Goal: Task Accomplishment & Management: Manage account settings

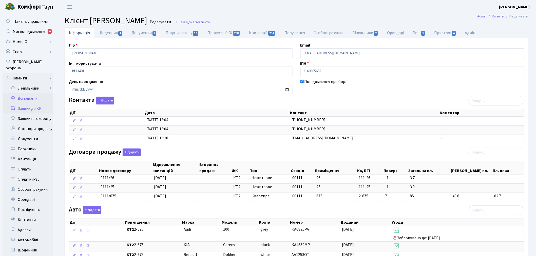
click at [32, 104] on link "Заявки до КК" at bounding box center [28, 109] width 51 height 10
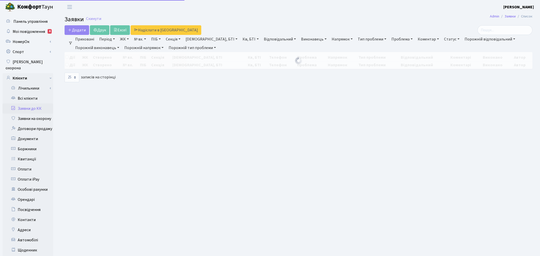
select select "25"
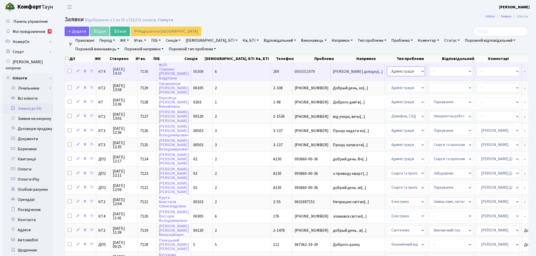
click at [387, 74] on select "- Адміністрація Домофон, СКД Ліфт Майстри Сантехніка Економічний відділ Електри…" at bounding box center [406, 72] width 38 height 10
select select "9"
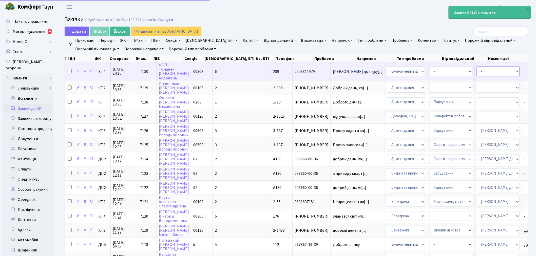
click at [476, 72] on select "- Адміністратор ЖК КТ Вижул В. В. Гордієнко Н.В. Дядюшкін Д.Ю. Кипчук Т. А. Кла…" at bounding box center [497, 72] width 43 height 10
select select "33"
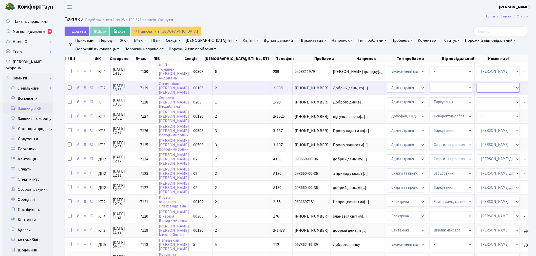
click at [476, 85] on select "- Адміністратор ЖК КТ Вижул В. В. Гордієнко Н.В. Дядюшкін Д.Ю. Кипчук Т. А. Кла…" at bounding box center [497, 88] width 43 height 10
select select "9"
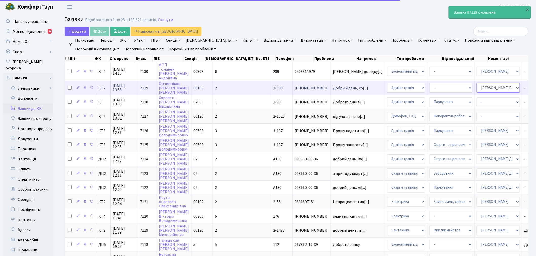
click at [476, 89] on select "- Адміністратор ЖК КТ Вижул В. В. Гордієнко Н.В. Дядюшкін Д.Ю. Кипчук Т. А. Кла…" at bounding box center [497, 88] width 43 height 10
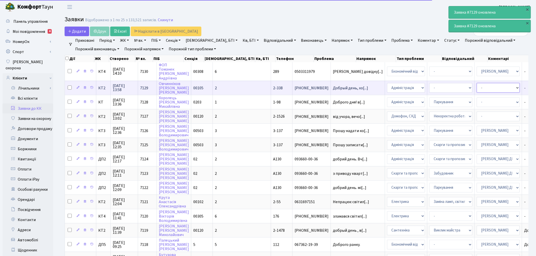
click at [476, 83] on select "- Адміністратор ЖК КТ Вижул В. В. Гордієнко Н.В. Дядюшкін Д.Ю. Кипчук Т. А. Кла…" at bounding box center [497, 88] width 43 height 10
select select "112"
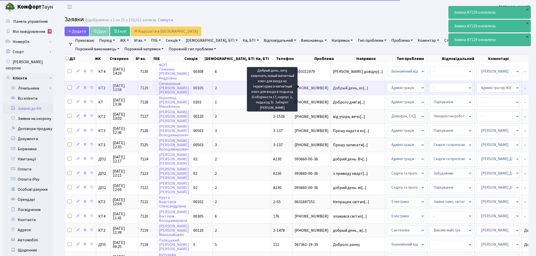
click at [333, 87] on span "Добрый день, хо[...]" at bounding box center [350, 88] width 35 height 6
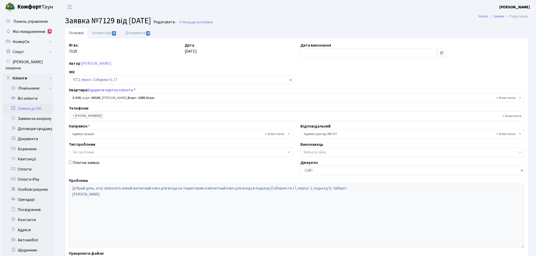
select select "15386"
click at [102, 31] on link "Коментарі 0" at bounding box center [104, 33] width 33 height 10
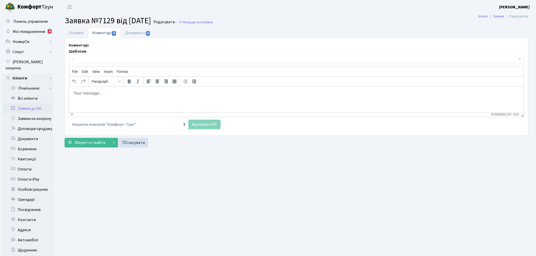
click at [116, 63] on span "-" at bounding box center [296, 59] width 455 height 10
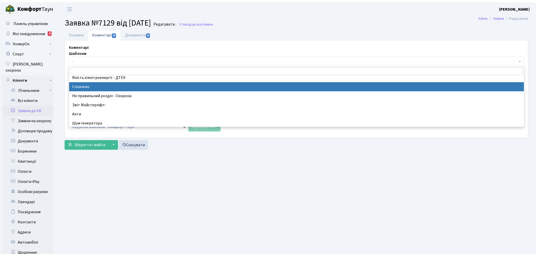
scroll to position [141, 0]
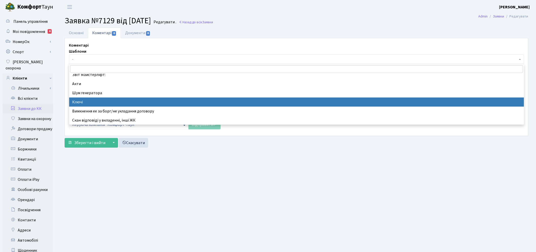
select select "46"
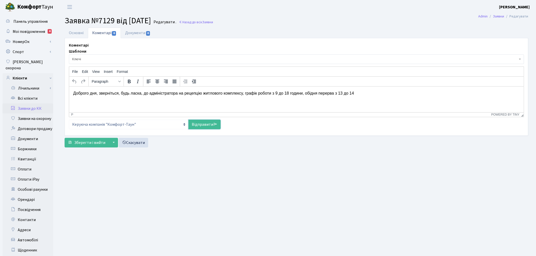
click at [204, 125] on link "Відправити" at bounding box center [204, 125] width 32 height 10
select select
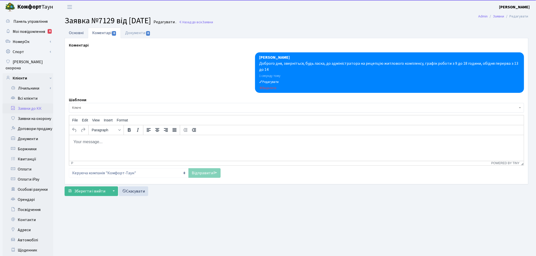
click at [78, 32] on link "Основні" at bounding box center [76, 33] width 23 height 10
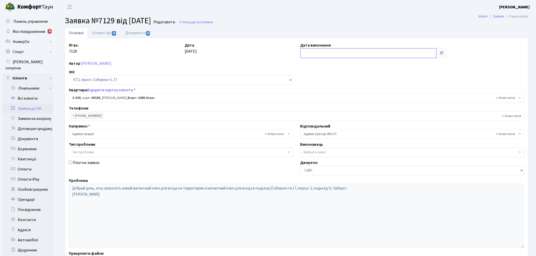
click at [317, 53] on input "text" at bounding box center [368, 53] width 136 height 10
click at [312, 102] on td "19" at bounding box center [313, 102] width 8 height 8
type input "[DATE]"
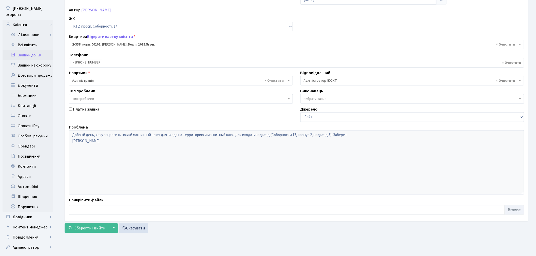
scroll to position [59, 0]
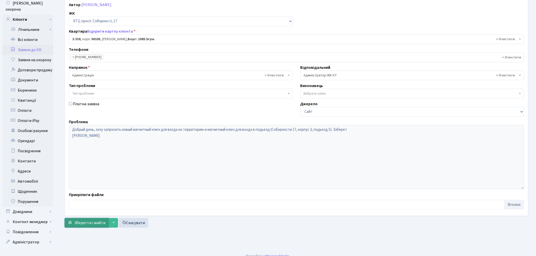
click at [92, 220] on span "Зберегти і вийти" at bounding box center [89, 223] width 31 height 6
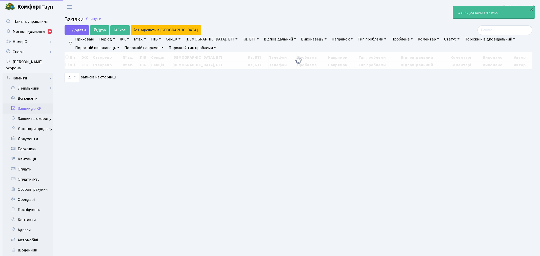
select select "25"
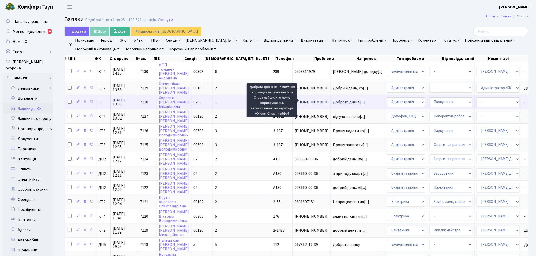
click at [333, 100] on span "Доброго дня! в[...]" at bounding box center [349, 102] width 32 height 6
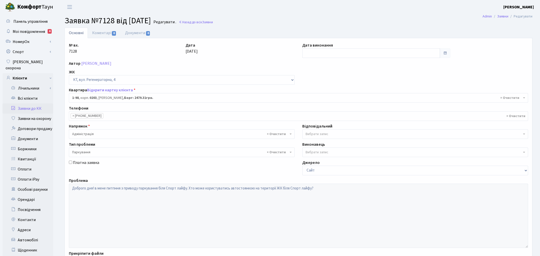
select select "98"
select select "66"
click at [104, 32] on link "Коментарі 0" at bounding box center [104, 33] width 33 height 10
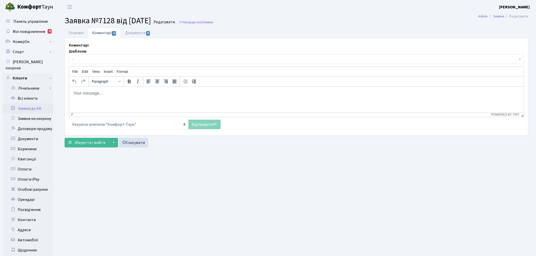
click at [127, 96] on p "Rich Text Area. Press ALT-0 for help." at bounding box center [296, 93] width 446 height 6
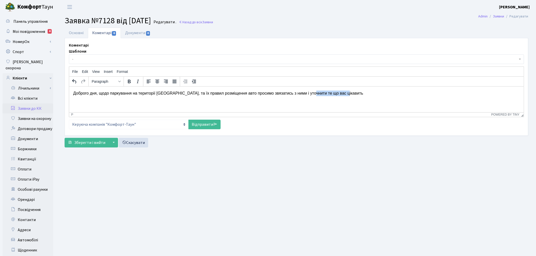
drag, startPoint x: 348, startPoint y: 94, endPoint x: 310, endPoint y: 95, distance: 37.7
click at [310, 95] on p "Доброго дня, щодо паркування на території Спортлайфу, та їх правил розміщення а…" at bounding box center [296, 93] width 446 height 6
click at [309, 93] on p "Доброго дня, щодо паркування на території Спортлайфу, та їх правил розміщення а…" at bounding box center [296, 93] width 446 height 6
click at [312, 93] on p "Доброго дня, щодо паркування на території Спортлайфу, та їх правил розміщення а…" at bounding box center [296, 93] width 446 height 6
drag, startPoint x: 327, startPoint y: 94, endPoint x: 308, endPoint y: 93, distance: 18.8
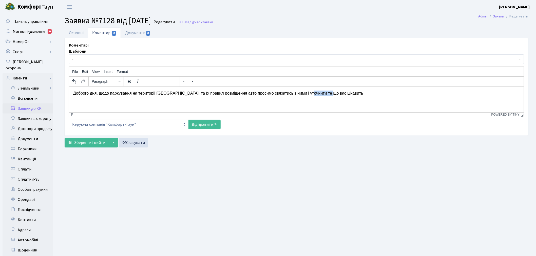
click at [308, 93] on p "Доброго дня, щодо паркування на території Спортлайфу, та їх правил розміщення а…" at bounding box center [296, 93] width 446 height 6
click at [370, 96] on html "Доброго дня, щодо паркування на території Спортлайфу, та їх правил розміщення а…" at bounding box center [296, 93] width 454 height 14
click at [212, 122] on link "Відправити" at bounding box center [204, 125] width 32 height 10
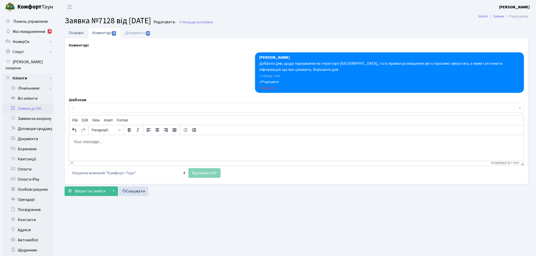
click at [69, 31] on link "Основні" at bounding box center [76, 33] width 23 height 10
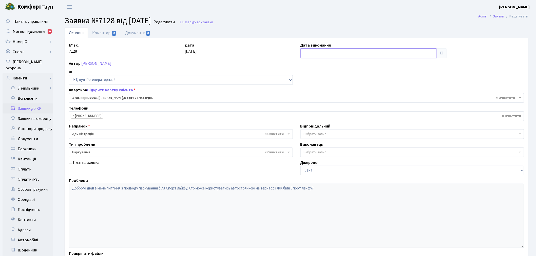
click at [325, 53] on input "text" at bounding box center [368, 53] width 136 height 10
click at [312, 102] on td "19" at bounding box center [313, 102] width 8 height 8
type input "[DATE]"
click at [111, 34] on link "Коментарі 0" at bounding box center [104, 33] width 33 height 10
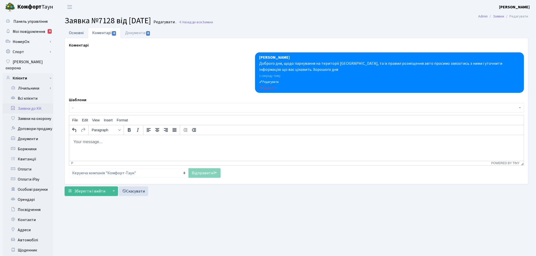
click at [69, 34] on link "Основні" at bounding box center [76, 33] width 23 height 10
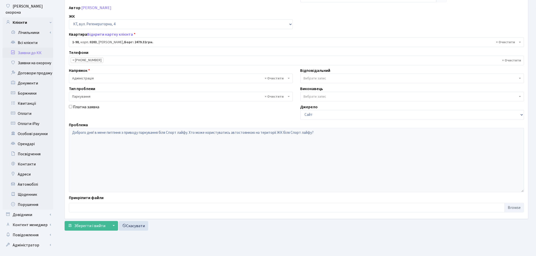
scroll to position [59, 0]
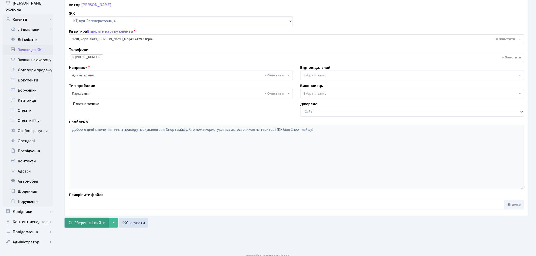
click at [88, 227] on button "Зберегти і вийти" at bounding box center [87, 223] width 44 height 10
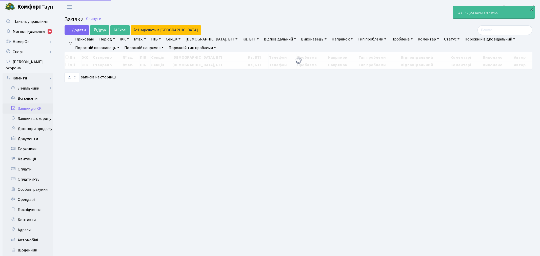
select select "25"
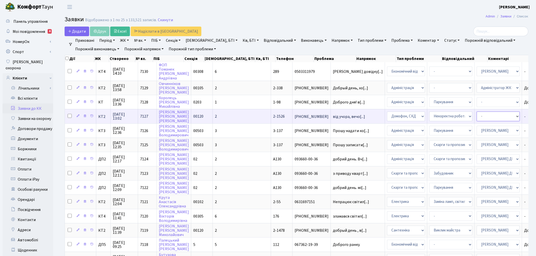
click at [476, 114] on select "- Адміністратор ЖК КТ Вижул В. В. Гордієнко Н.В. Дядюшкін Д.Ю. Кипчук Т. А. Кла…" at bounding box center [497, 117] width 43 height 10
select select "36"
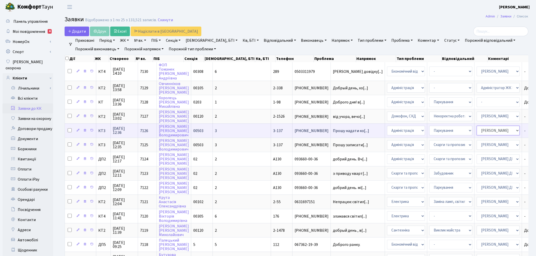
click at [476, 126] on select "- Адміністратор ЖК КТ Вижул В. В. Гордієнко Н.В. Дядюшкін Д.Ю. Кипчук Т. А. Кла…" at bounding box center [497, 131] width 43 height 10
select select
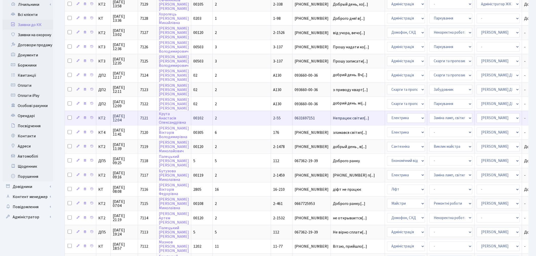
scroll to position [84, 0]
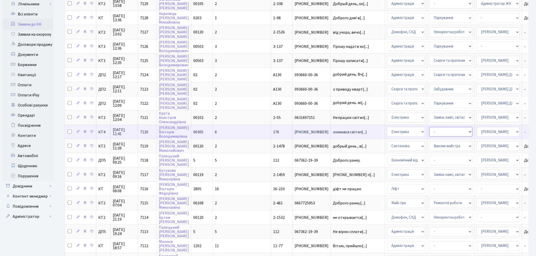
click at [429, 127] on select "- Виклик майстра Монтаж/демонтаж електролічильника Опломбування\розпломбування …" at bounding box center [450, 132] width 43 height 10
select select "40"
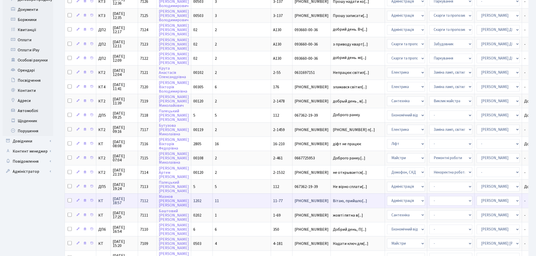
scroll to position [141, 0]
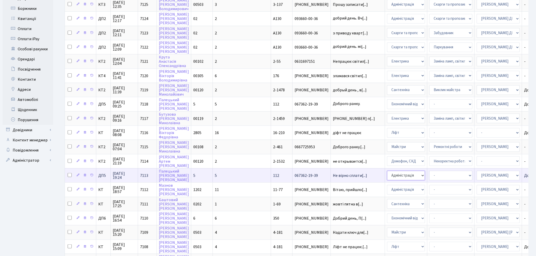
click at [387, 171] on select "- Адміністрація Домофон, СКД Ліфт Майстри Сантехніка Економічний відділ Електри…" at bounding box center [406, 176] width 38 height 10
select select "9"
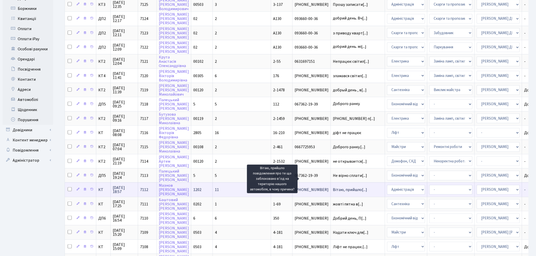
click at [333, 187] on span "Вітаю, прийшло[...]" at bounding box center [350, 190] width 34 height 6
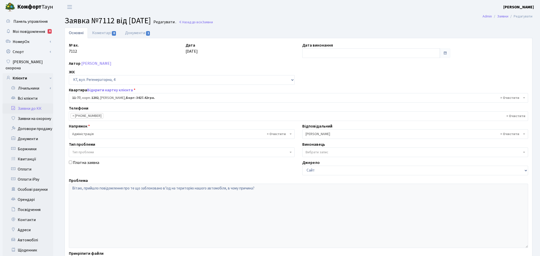
select select "6895"
click at [124, 91] on link "Відкрити картку клієнта" at bounding box center [110, 90] width 46 height 6
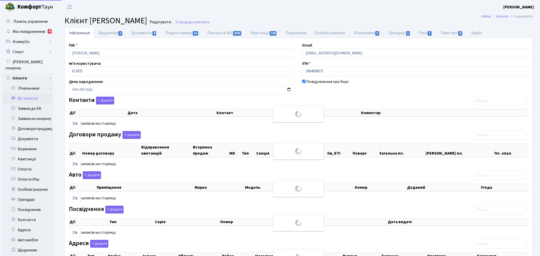
select select "25"
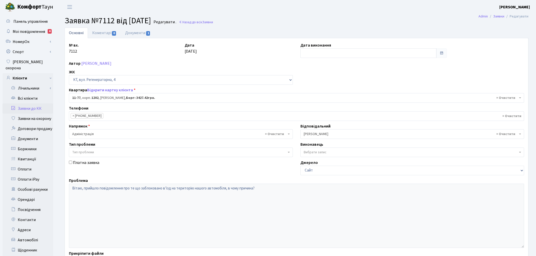
select select "6895"
click at [112, 32] on span "0" at bounding box center [114, 33] width 4 height 5
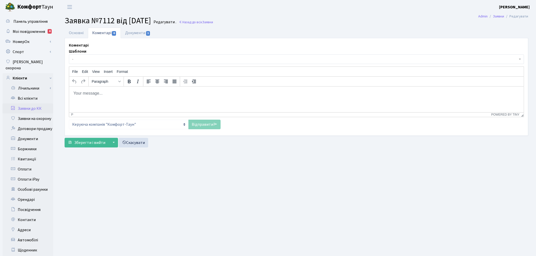
click at [122, 97] on html at bounding box center [296, 93] width 454 height 14
drag, startPoint x: 133, startPoint y: 93, endPoint x: 126, endPoint y: 95, distance: 7.1
click at [133, 93] on p "Доброго дня, авто було" at bounding box center [296, 93] width 446 height 6
drag, startPoint x: 121, startPoint y: 95, endPoint x: 108, endPoint y: 93, distance: 13.4
click at [108, 93] on p "Доброго дня, авто було" at bounding box center [296, 93] width 446 height 6
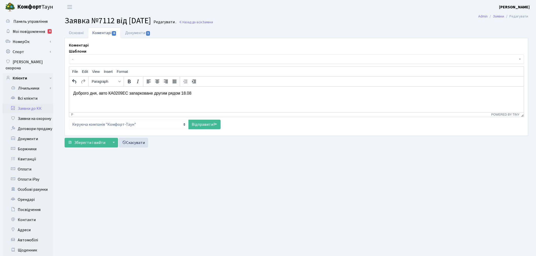
click at [224, 88] on html "Доброго дня, авто КА0209ЕС запарковане другим рядом 18.08" at bounding box center [296, 93] width 454 height 14
click at [193, 92] on p "Доброго дня, авто КА0209ЕС запарковане другим рядом 18.08 Між 10-м і 11-м корпу…" at bounding box center [296, 93] width 446 height 6
click at [275, 93] on p "Доброго дня, авто КА0209ЕС запарковане другим рядом 18.08 між 10-м і 11-м корпу…" at bounding box center [296, 93] width 446 height 6
click at [280, 91] on p "Доброго дня, авто КА0209ЕС запарковане другим рядом 18.08 між 10-м і 11-м корпу…" at bounding box center [296, 93] width 446 height 6
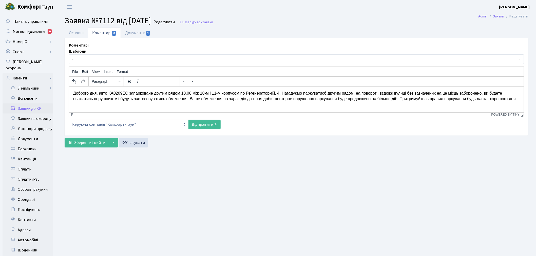
click at [325, 92] on p "Доброго дня, авто КА0209ЕС запарковане другим рядом 18.08 між 10-м і 11-м корпу…" at bounding box center [296, 95] width 446 height 11
drag, startPoint x: 500, startPoint y: 93, endPoint x: 488, endPoint y: 93, distance: 12.2
click at [488, 93] on p "Доброго дня, авто КА0209ЕС запарковане другим рядом 18.08 між 10-м і 11-м корпу…" at bounding box center [296, 95] width 446 height 11
click at [92, 99] on p "Доброго дня, авто КА0209ЕС запарковане другим рядом 18.08 між 10-м і 11-м корпу…" at bounding box center [296, 95] width 446 height 11
drag, startPoint x: 166, startPoint y: 99, endPoint x: 150, endPoint y: 99, distance: 15.2
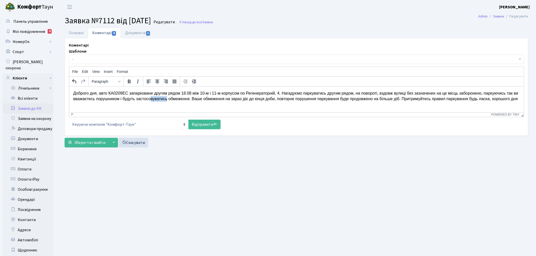
click at [150, 99] on p "Доброго дня, авто КА0209ЕС запарковане другим рядом 18.08 між 10-м і 11-м корпу…" at bounding box center [296, 95] width 446 height 11
click at [391, 99] on p "Доброго дня, авто КА0209ЕС запарковане другим рядом 18.08 між 10-м і 11-м корпу…" at bounding box center [296, 95] width 446 height 11
drag, startPoint x: 421, startPoint y: 99, endPoint x: 392, endPoint y: 99, distance: 28.4
click at [392, 99] on p "Доброго дня, авто КА0209ЕС запарковане другим рядом 18.08 між 10-м і 11-м корпу…" at bounding box center [296, 95] width 446 height 11
click at [476, 99] on p "Доброго дня, авто КА0209ЕС запарковане другим рядом 18.08 між 10-м і 11-м корпу…" at bounding box center [296, 95] width 446 height 11
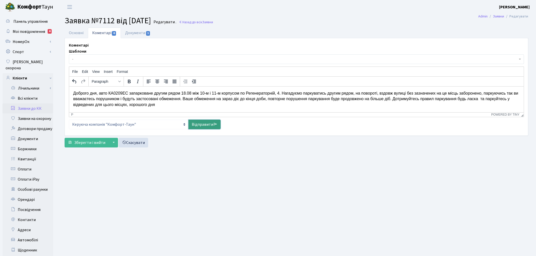
click at [202, 127] on link "Відправити" at bounding box center [204, 125] width 32 height 10
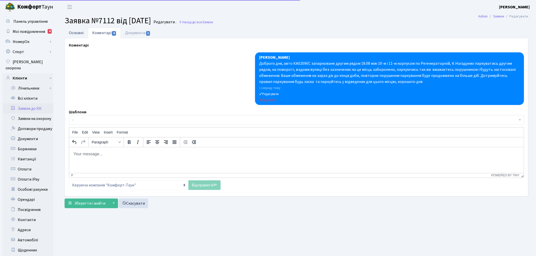
click at [79, 33] on link "Основні" at bounding box center [76, 33] width 23 height 10
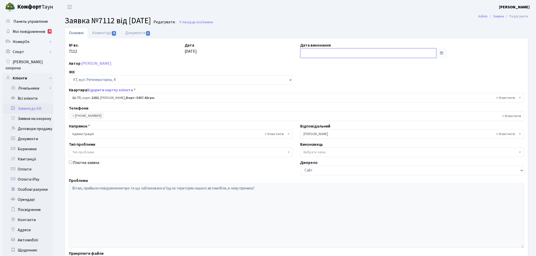
click at [319, 52] on input "text" at bounding box center [368, 53] width 136 height 10
click at [310, 102] on td "19" at bounding box center [313, 102] width 8 height 8
type input "19.08.2025"
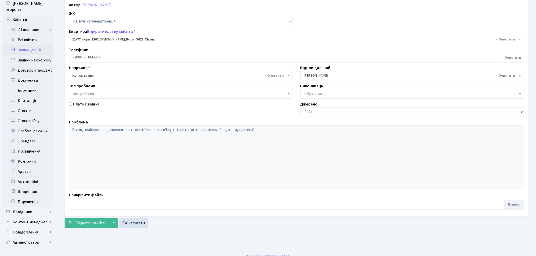
scroll to position [59, 0]
click at [99, 227] on button "Зберегти і вийти" at bounding box center [87, 223] width 44 height 10
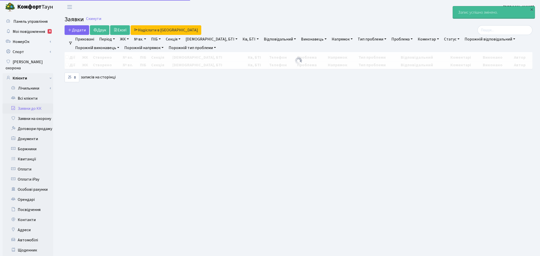
select select "25"
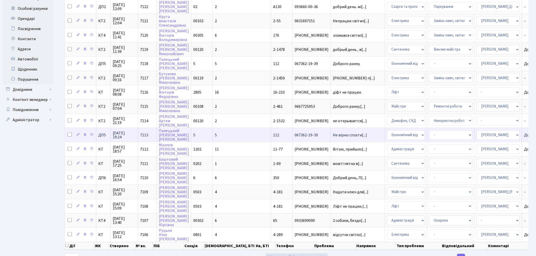
scroll to position [191, 0]
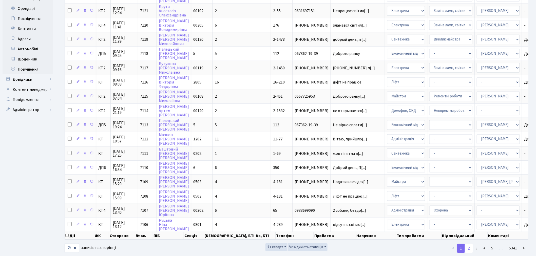
click at [468, 244] on link "2" at bounding box center [469, 248] width 8 height 9
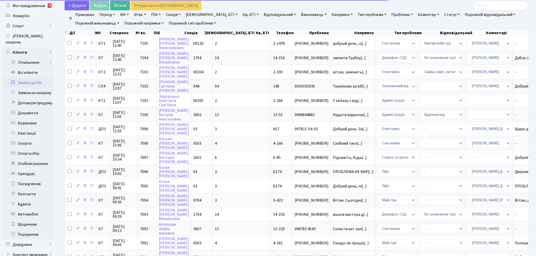
scroll to position [0, 0]
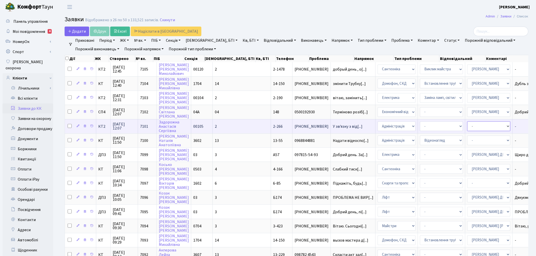
click at [467, 124] on select "- Адміністратор ЖК КТ Вижул В. В. Гордієнко Н.В. Дядюшкін Д.Ю. Кипчук Т. А. Кла…" at bounding box center [488, 127] width 43 height 10
select select "33"
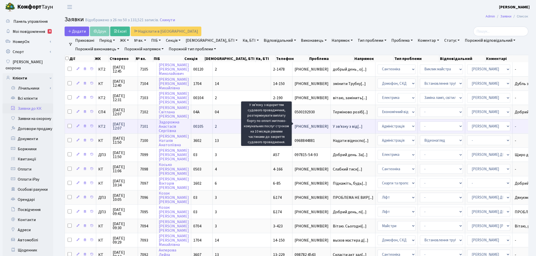
click at [333, 125] on span "У зв'язку з від[...]" at bounding box center [348, 127] width 30 height 6
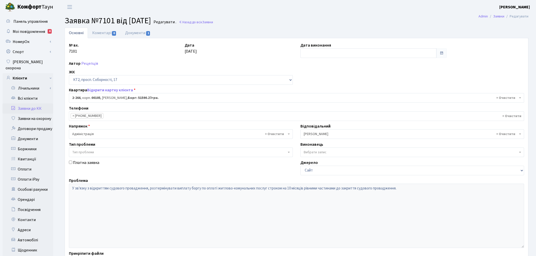
select select "15323"
click at [137, 31] on link "Документи 1" at bounding box center [138, 33] width 34 height 10
select select "25"
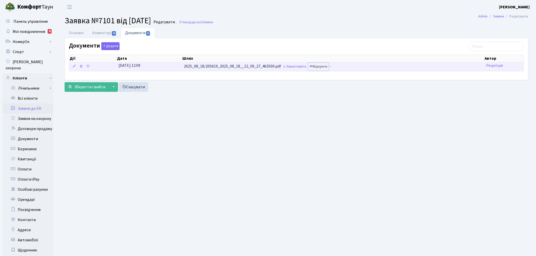
click at [320, 65] on link "Відкрити" at bounding box center [318, 67] width 20 height 8
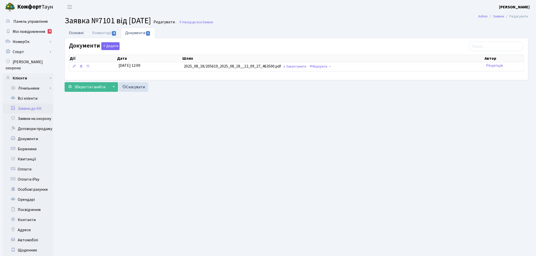
click at [76, 30] on link "Основні" at bounding box center [76, 33] width 23 height 10
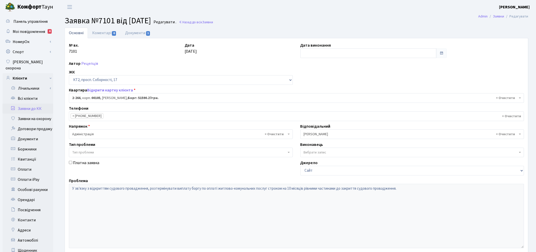
click at [190, 133] on span "× Адміністрація" at bounding box center [179, 134] width 214 height 5
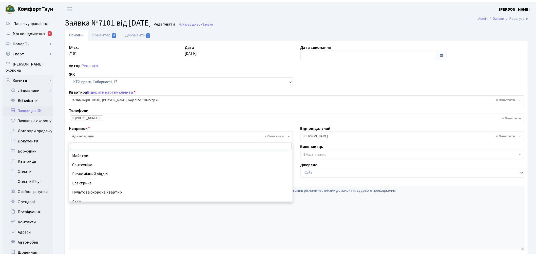
scroll to position [28, 0]
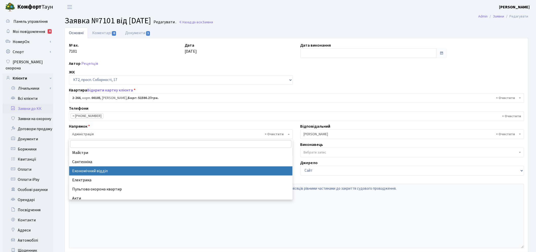
select select "9"
select select
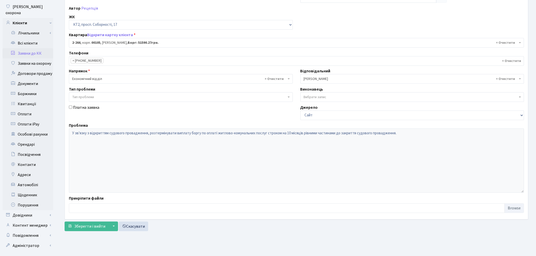
scroll to position [59, 0]
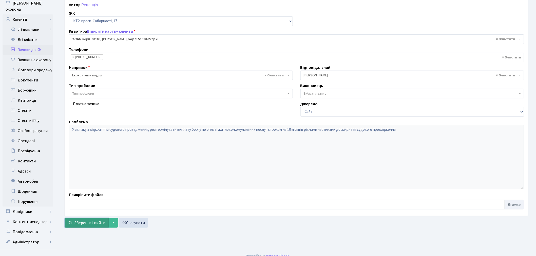
click at [79, 225] on button "Зберегти і вийти" at bounding box center [87, 223] width 44 height 10
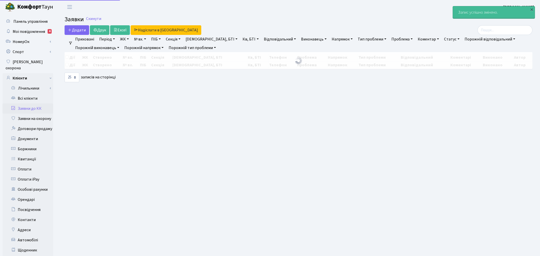
select select "25"
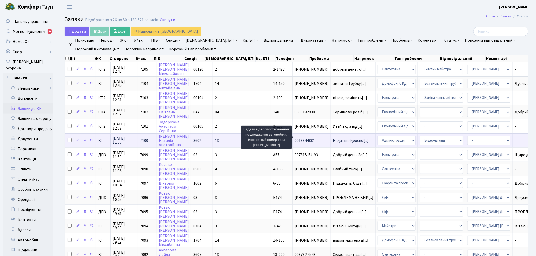
click at [333, 138] on span "Надати відеоспо[...]" at bounding box center [351, 141] width 36 height 6
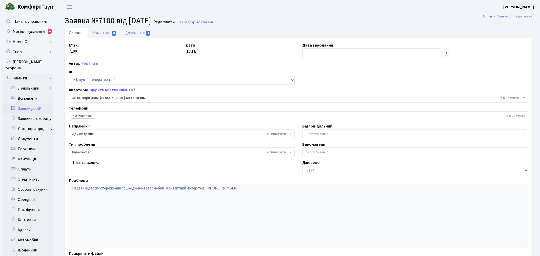
select select "7701"
select select "45"
click at [137, 34] on link "Документи 1" at bounding box center [138, 33] width 34 height 10
select select "25"
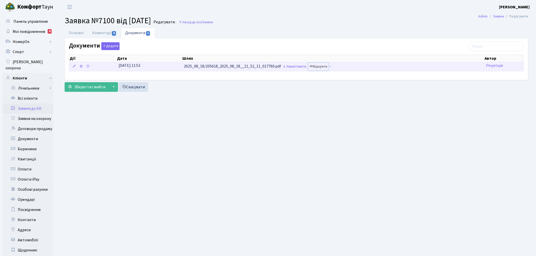
click at [318, 68] on link "Відкрити" at bounding box center [318, 67] width 20 height 8
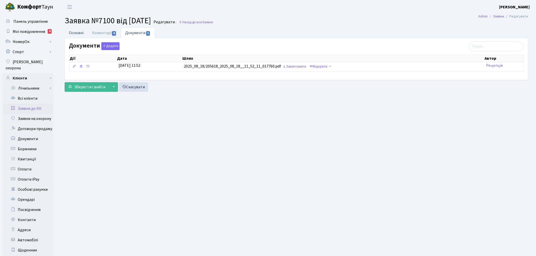
click at [71, 31] on link "Основні" at bounding box center [76, 33] width 23 height 10
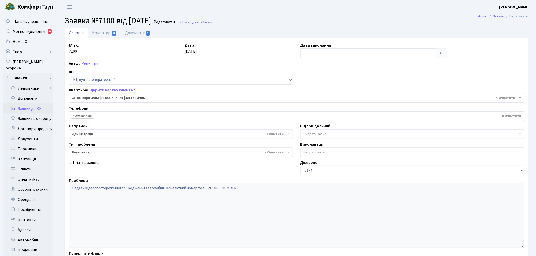
click at [48, 104] on link "Заявки до КК" at bounding box center [28, 109] width 51 height 10
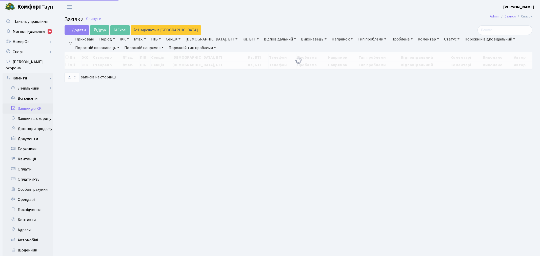
select select "25"
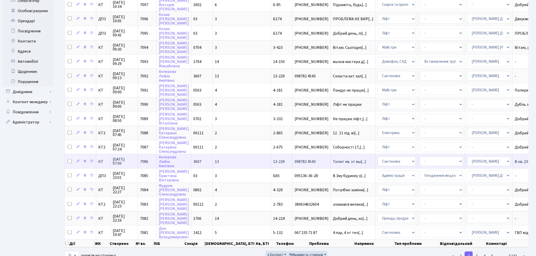
scroll to position [187, 0]
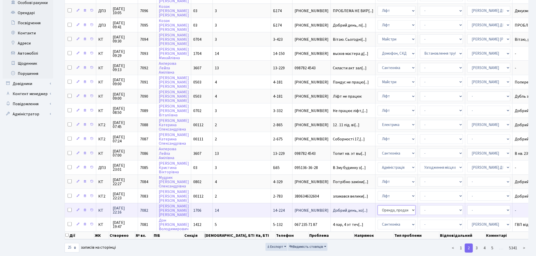
click at [377, 206] on select "- Адміністрація Домофон, СКД Ліфт Майстри Сантехніка Економічний відділ Електри…" at bounding box center [396, 211] width 38 height 10
select select "5"
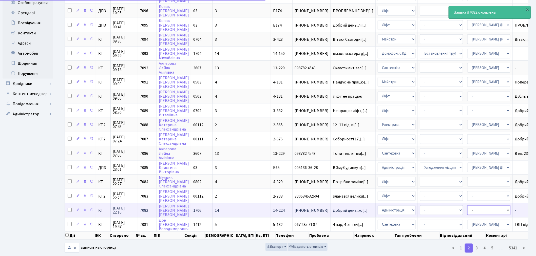
click at [467, 206] on select "- Адміністратор ЖК КТ Вижул В. В. Гордієнко Н.В. Дядюшкін Д.Ю. Кипчук Т. А. Кла…" at bounding box center [488, 211] width 43 height 10
select select "112"
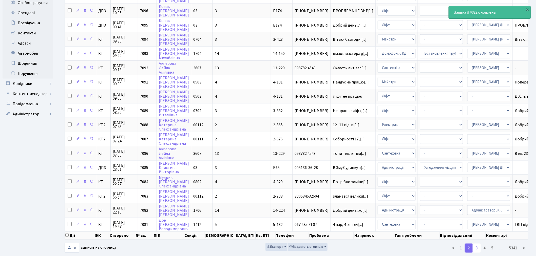
click at [477, 244] on link "3" at bounding box center [476, 248] width 8 height 9
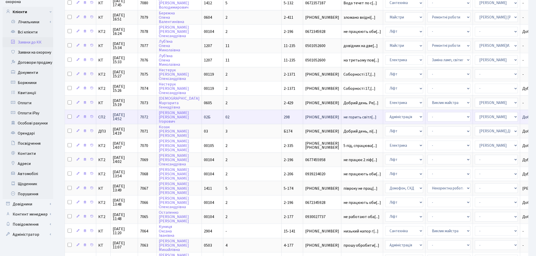
scroll to position [84, 0]
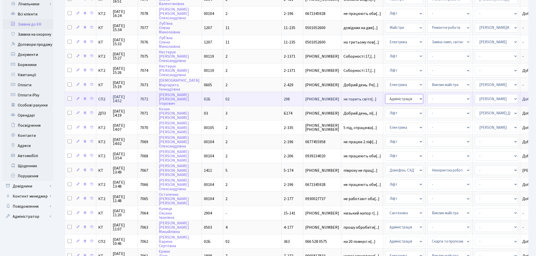
click at [385, 94] on select "- Адміністрація Домофон, СКД Ліфт Майстри Сантехніка Економічний відділ Електри…" at bounding box center [404, 99] width 38 height 10
select select "3"
click at [427, 94] on select "- Виклик майстра Заміна ламп, світильників Монтаж/демонтаж електролічильника Оп…" at bounding box center [448, 99] width 43 height 10
select select "40"
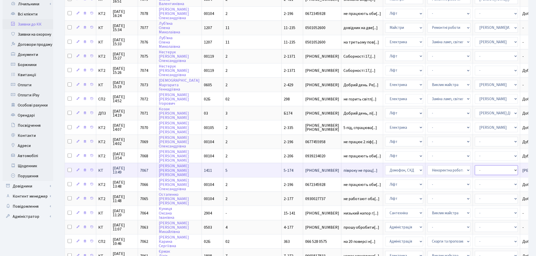
click at [475, 166] on select "- Адміністратор ЖК КТ Вижул В. В. Гордієнко Н.В. Дядюшкін Д.Ю. Кипчук Т. А. Кла…" at bounding box center [496, 171] width 43 height 10
select select "36"
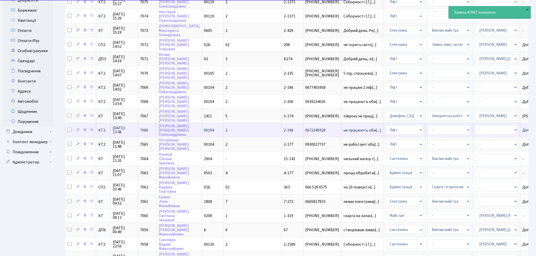
scroll to position [141, 0]
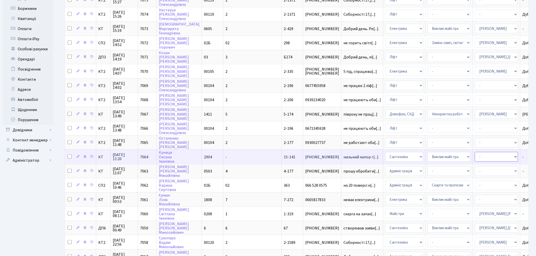
click at [475, 152] on select "- Адміністратор ЖК КТ Вижул В. В. Гордієнко Н.В. Дядюшкін Д.Ю. Кипчук Т. А. Кла…" at bounding box center [496, 157] width 43 height 10
select select "67"
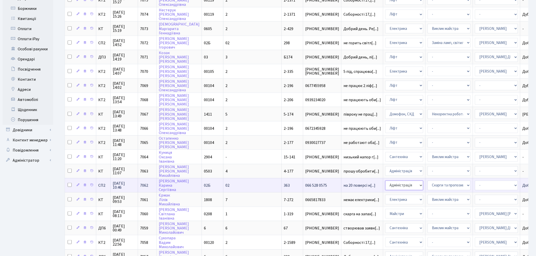
click at [385, 181] on select "- Адміністрація Домофон, СКД Ліфт Майстри Сантехніка Економічний відділ Електри…" at bounding box center [404, 186] width 38 height 10
select select "3"
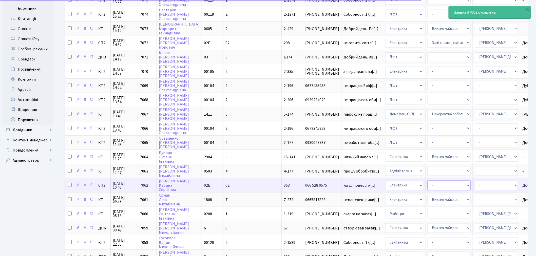
click at [427, 181] on select "- Виклик майстра Заміна ламп, світильників Монтаж/демонтаж електролічильника Оп…" at bounding box center [448, 186] width 43 height 10
select select "40"
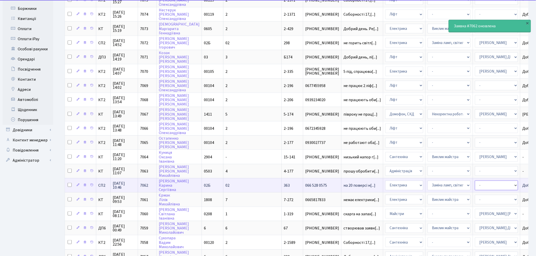
click at [475, 181] on select "- Адміністратор ЖК КТ Вижул В. В. Гордієнко Н.В. Дядюшкін Д.Ю. Кипчук Т. А. Кла…" at bounding box center [496, 186] width 43 height 10
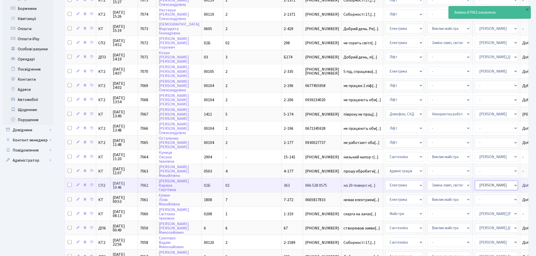
click at [475, 181] on select "- Адміністратор ЖК КТ Вижул В. В. Гордієнко Н.В. Дядюшкін Д.Ю. Кипчук Т. А. Кла…" at bounding box center [496, 186] width 43 height 10
select select "85"
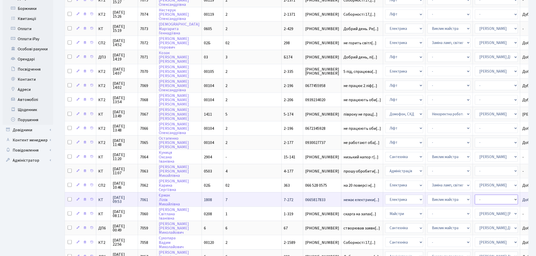
click at [475, 195] on select "- Адміністратор ЖК КТ Вижул В. В. Гордієнко Н.В. Дядюшкін Д.Ю. Кипчук Т. А. Кла…" at bounding box center [496, 200] width 43 height 10
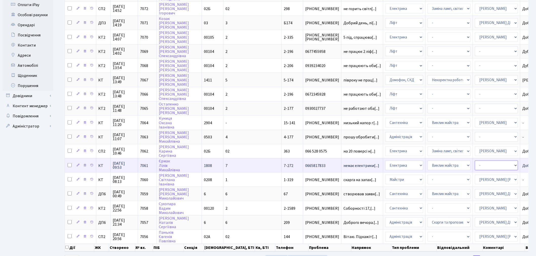
scroll to position [187, 0]
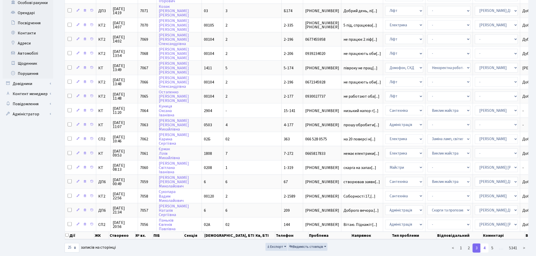
click at [484, 244] on link "4" at bounding box center [484, 248] width 8 height 9
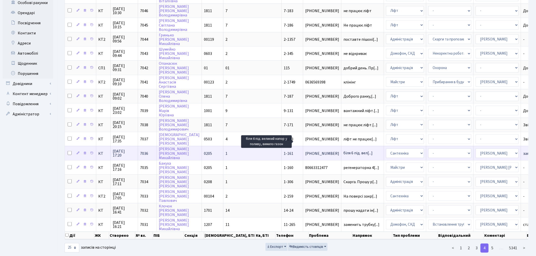
scroll to position [1, 0]
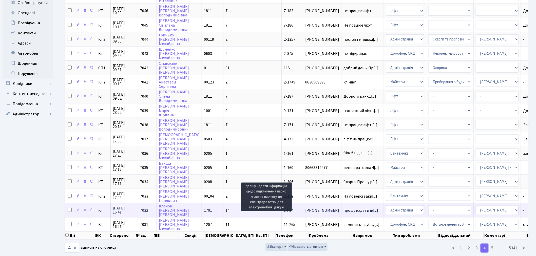
click at [343, 208] on span "прошу надати ін[...]" at bounding box center [360, 211] width 35 height 6
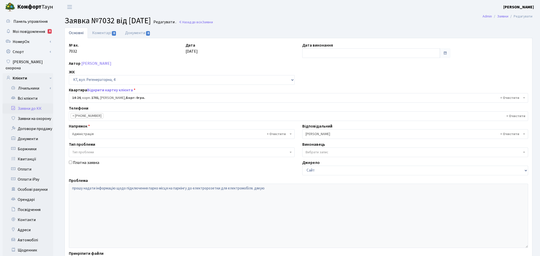
select select "7401"
click at [115, 88] on link "Відкрити картку клієнта" at bounding box center [110, 90] width 46 height 6
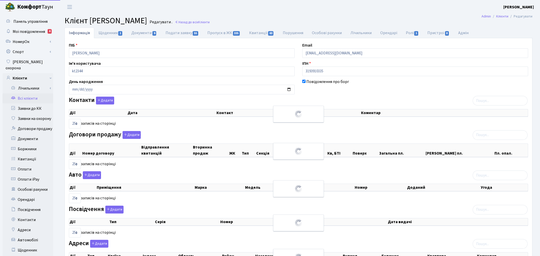
select select "25"
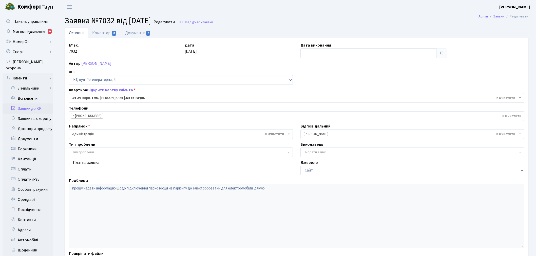
select select "7401"
click at [103, 34] on link "Коментарі 0" at bounding box center [104, 33] width 33 height 10
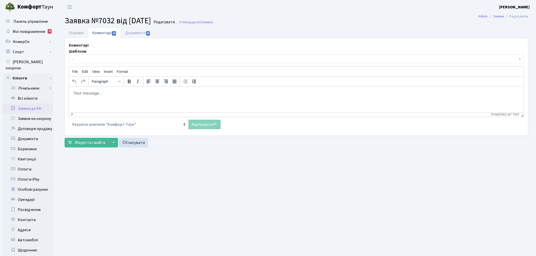
click at [118, 90] on p "Rich Text Area. Press ALT-0 for help." at bounding box center [296, 93] width 446 height 6
click at [158, 94] on p "Доброго дня, підкажіть що саме Вас цікавить, підключенням УК не займається" at bounding box center [296, 93] width 446 height 6
click at [207, 124] on link "Відправити" at bounding box center [204, 125] width 32 height 10
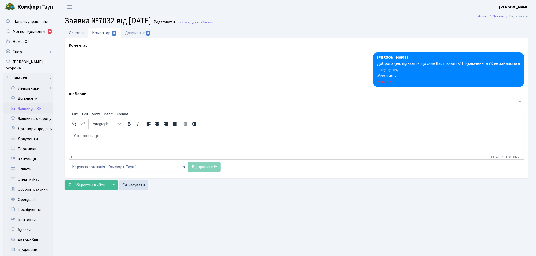
click at [79, 30] on link "Основні" at bounding box center [76, 33] width 23 height 10
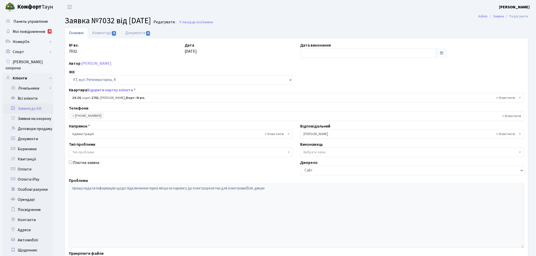
click at [39, 104] on link "Заявки до КК" at bounding box center [28, 109] width 51 height 10
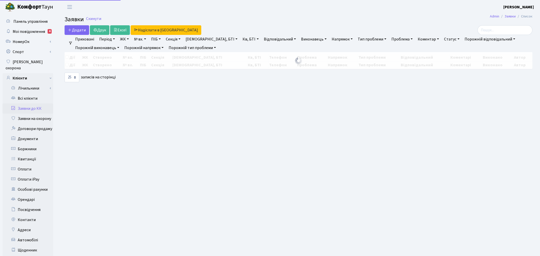
select select "25"
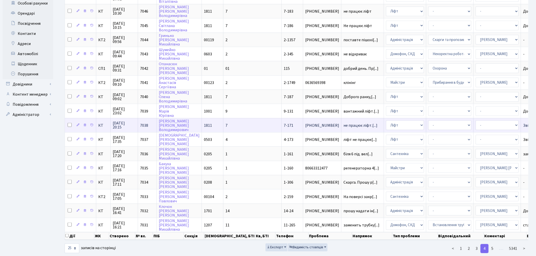
scroll to position [187, 0]
click at [493, 244] on link "5" at bounding box center [492, 248] width 8 height 9
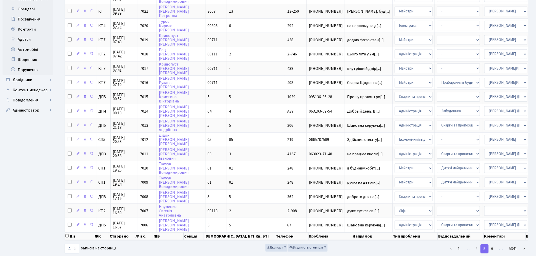
scroll to position [191, 0]
click at [493, 244] on link "6" at bounding box center [492, 248] width 8 height 9
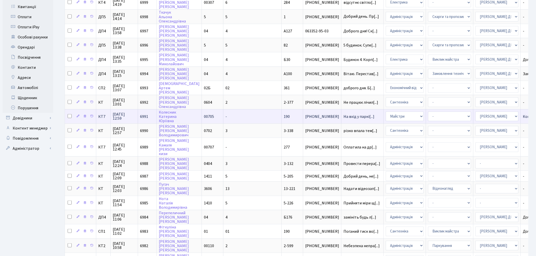
scroll to position [169, 0]
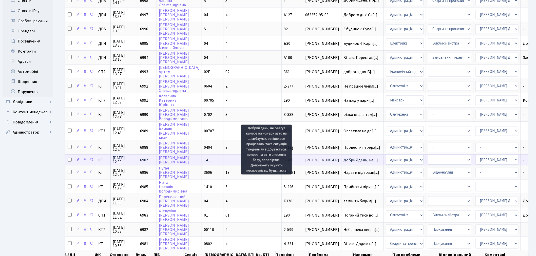
click at [343, 157] on span "Добрий день, не[...]" at bounding box center [360, 160] width 35 height 6
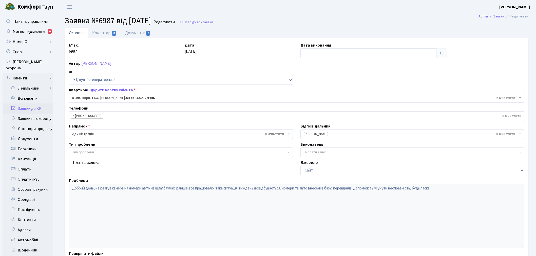
select select "2363"
click at [105, 32] on link "Коментарі 0" at bounding box center [104, 33] width 33 height 10
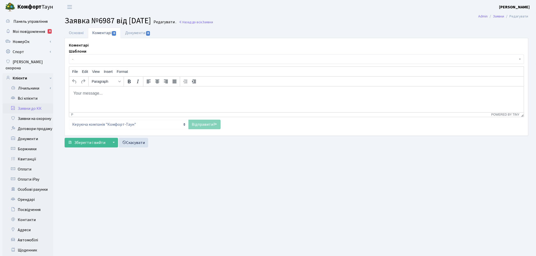
click at [121, 91] on p "Rich Text Area. Press ALT-0 for help." at bounding box center [296, 93] width 446 height 6
click at [79, 36] on link "Основні" at bounding box center [76, 33] width 23 height 10
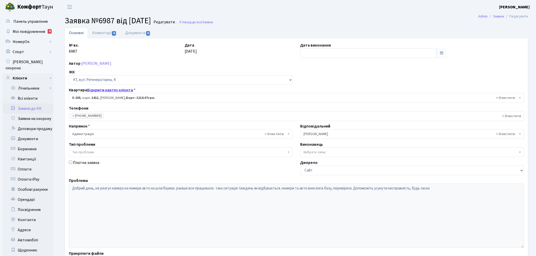
click at [113, 87] on link "Відкрити картку клієнта" at bounding box center [110, 90] width 46 height 6
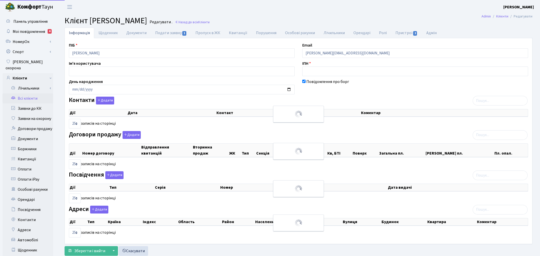
select select "25"
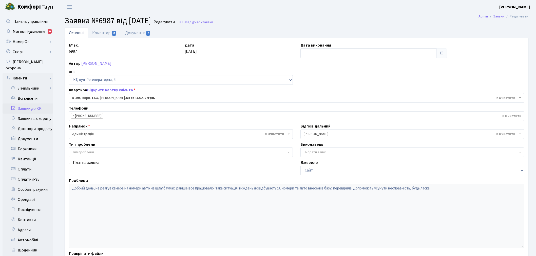
select select "2363"
click at [109, 90] on link "Відкрити картку клієнта" at bounding box center [110, 90] width 46 height 6
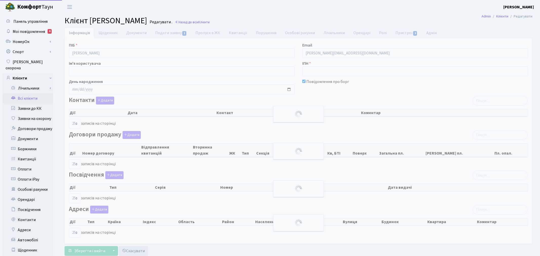
select select "25"
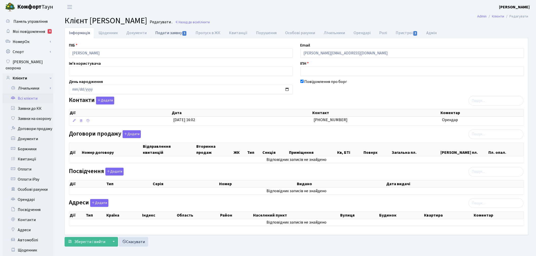
click at [169, 34] on link "Подати заявку 1" at bounding box center [171, 33] width 40 height 10
select select "25"
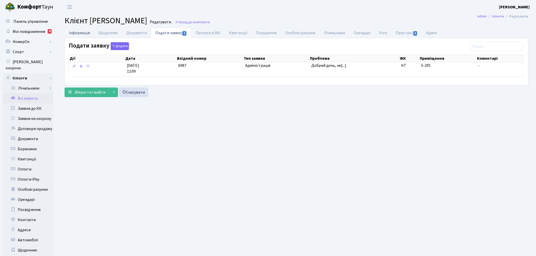
click at [82, 31] on link "Інформація" at bounding box center [80, 33] width 30 height 10
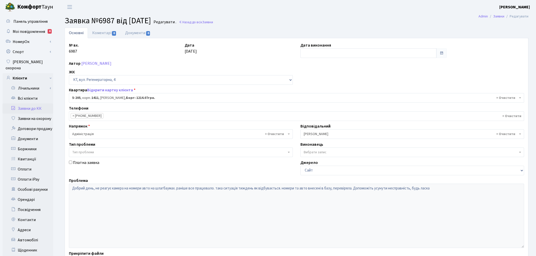
select select "2363"
click at [106, 91] on link "Відкрити картку клієнта" at bounding box center [110, 90] width 46 height 6
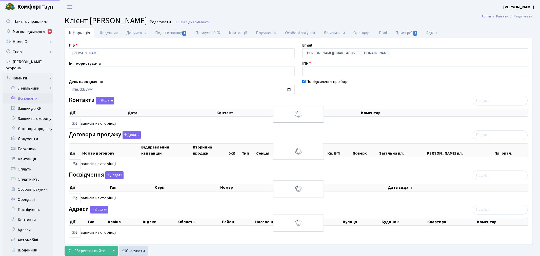
select select "25"
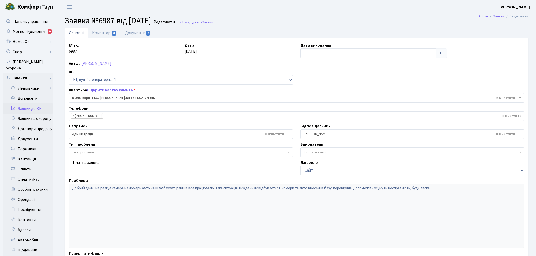
select select "2363"
click at [103, 32] on link "Коментарі 0" at bounding box center [104, 33] width 33 height 10
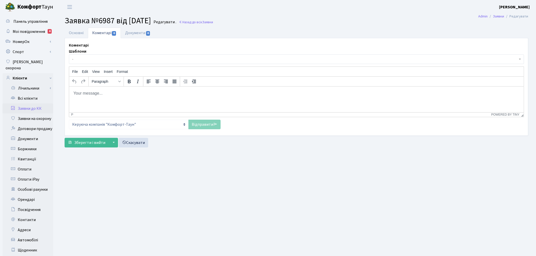
click at [112, 93] on p "Rich Text Area. Press ALT-0 for help." at bounding box center [296, 93] width 446 height 6
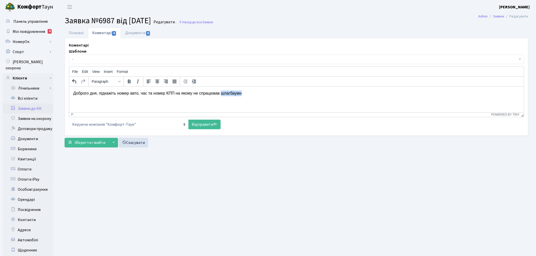
drag, startPoint x: 244, startPoint y: 93, endPoint x: 221, endPoint y: 92, distance: 23.8
click at [221, 92] on p "Доброго дня, підкажіть номер авто, час та номер КПП на якому не спрацював шлагб…" at bounding box center [296, 93] width 446 height 6
copy p "шлагбаумн"
click at [243, 98] on html "Доброго дня, підкажіть номер авто, час та номер КПП на якому не спрацював шлагб…" at bounding box center [296, 93] width 454 height 14
click at [209, 126] on link "Відправити" at bounding box center [204, 125] width 32 height 10
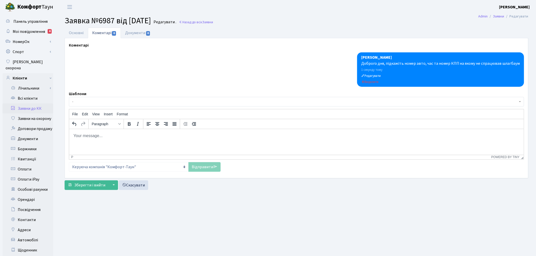
click at [44, 104] on link "Заявки до КК" at bounding box center [28, 109] width 51 height 10
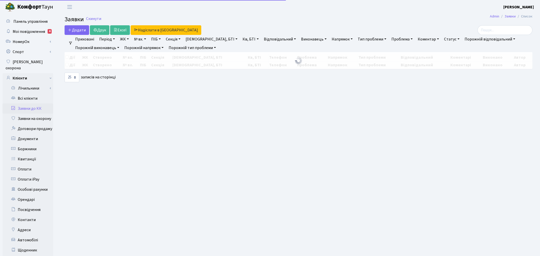
select select "25"
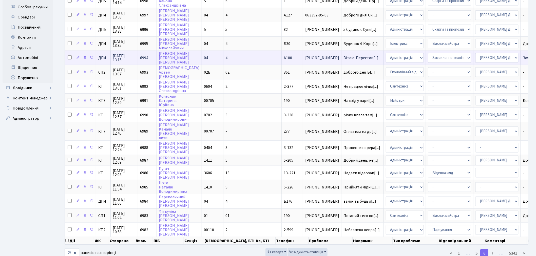
scroll to position [188, 0]
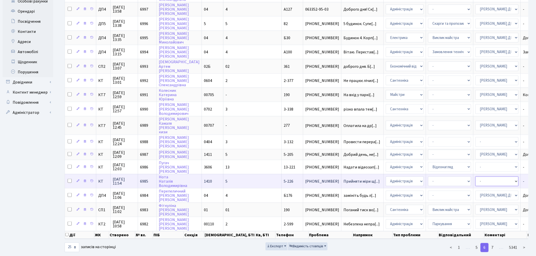
click at [475, 177] on select "- Адміністратор ЖК КТ Вижул В. В. Гордієнко Н.В. Дядюшкін Д.Ю. Кипчук Т. А. Кла…" at bounding box center [496, 182] width 43 height 10
select select "110"
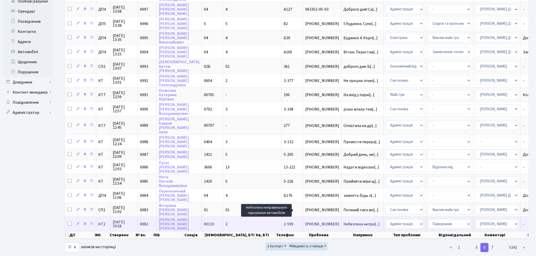
click at [343, 222] on span "Небезпека непра[...]" at bounding box center [361, 225] width 36 height 6
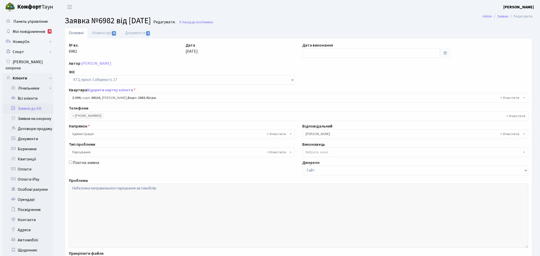
select select "15654"
select select "66"
click at [141, 30] on link "Документи 1" at bounding box center [138, 33] width 34 height 10
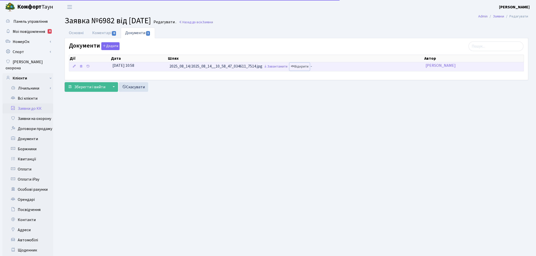
click at [305, 67] on link "Відкрити" at bounding box center [299, 67] width 20 height 8
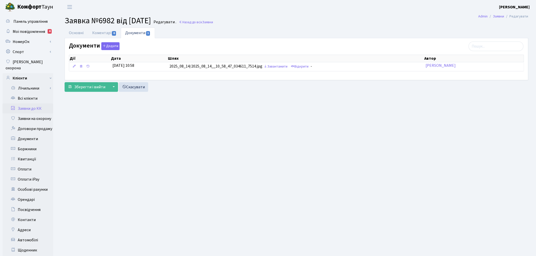
click at [40, 104] on link "Заявки до КК" at bounding box center [28, 109] width 51 height 10
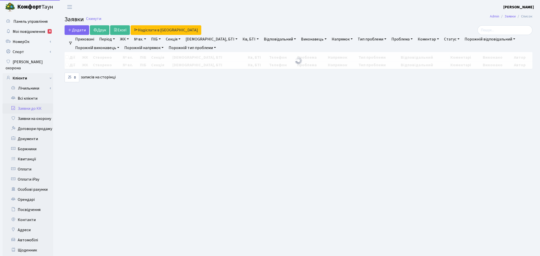
select select "25"
click at [50, 31] on div "4" at bounding box center [50, 31] width 4 height 5
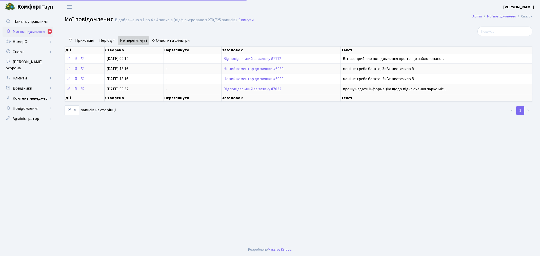
select select "25"
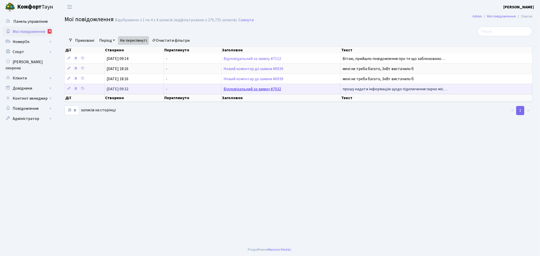
click at [256, 89] on link "Відповідальний за заявку #7032" at bounding box center [253, 89] width 58 height 6
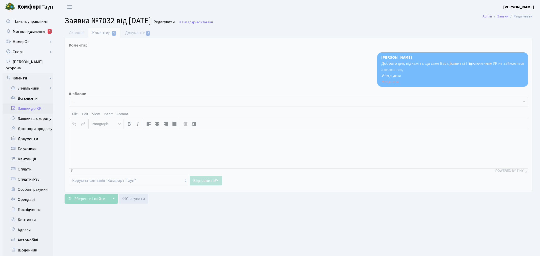
select select "7401"
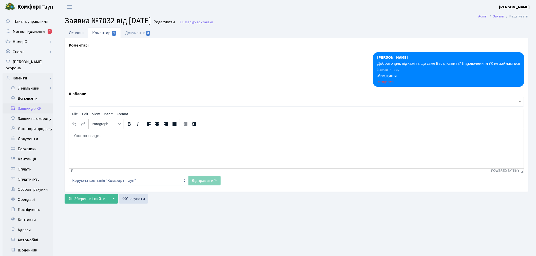
click at [76, 35] on link "Основні" at bounding box center [76, 33] width 23 height 10
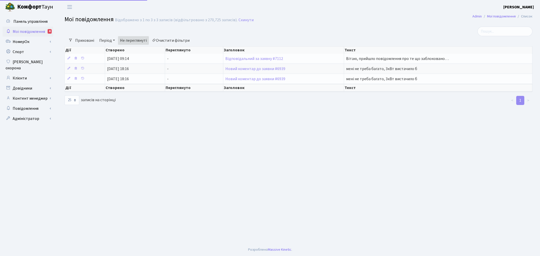
select select "25"
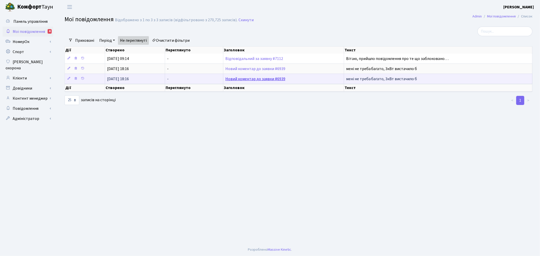
click at [267, 79] on link "Новий коментар до заявки #6939" at bounding box center [255, 79] width 60 height 6
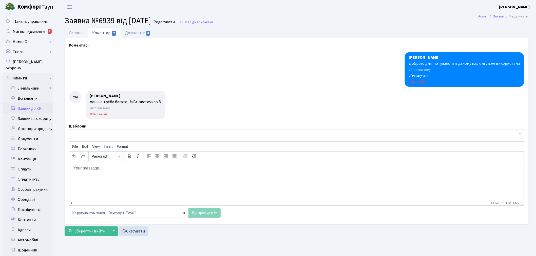
click at [87, 166] on body "Rich Text Area. Press ALT-0 for help." at bounding box center [296, 168] width 446 height 6
click at [125, 169] on p "Розумію Вас але потужність використана" at bounding box center [296, 168] width 446 height 6
click at [204, 214] on link "Відправити" at bounding box center [204, 213] width 32 height 10
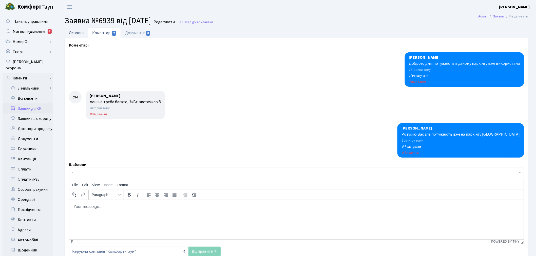
click at [83, 31] on link "Основні" at bounding box center [76, 33] width 23 height 10
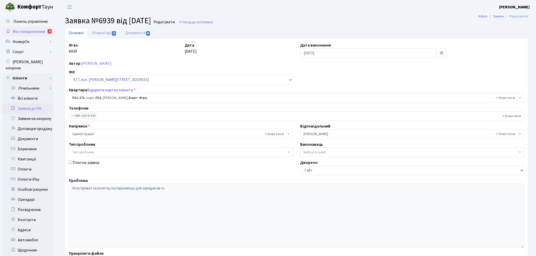
click at [41, 33] on span "Мої повідомлення" at bounding box center [29, 32] width 32 height 6
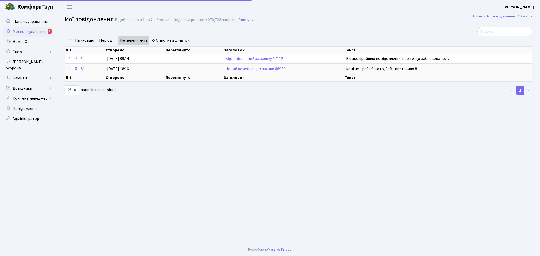
select select "25"
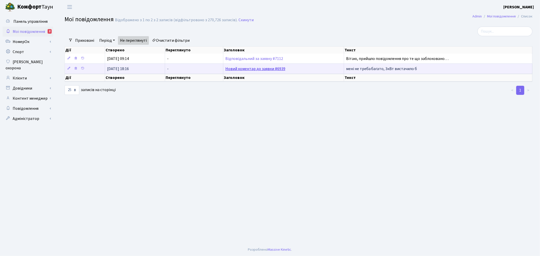
click at [255, 68] on link "Новий коментар до заявки #6939" at bounding box center [255, 69] width 60 height 6
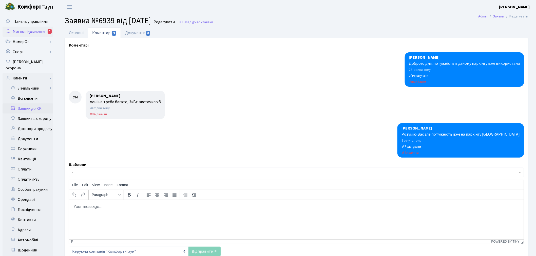
click at [37, 29] on span "Мої повідомлення" at bounding box center [29, 32] width 32 height 6
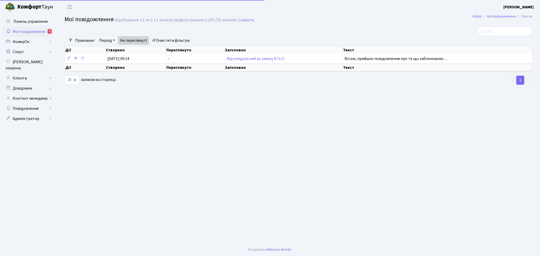
select select "25"
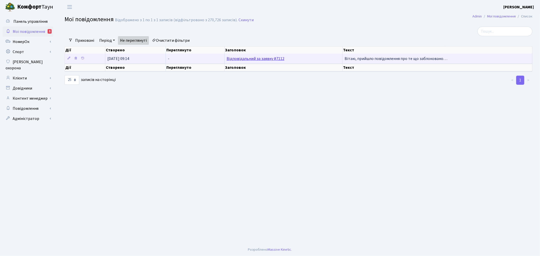
drag, startPoint x: 257, startPoint y: 55, endPoint x: 255, endPoint y: 57, distance: 2.9
click at [255, 57] on td "Відповідальний за заявку #7112" at bounding box center [284, 59] width 118 height 10
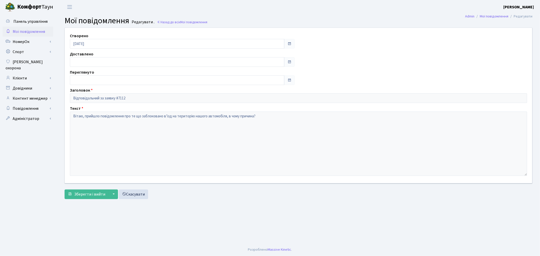
click at [37, 29] on span "Мої повідомлення" at bounding box center [29, 32] width 32 height 6
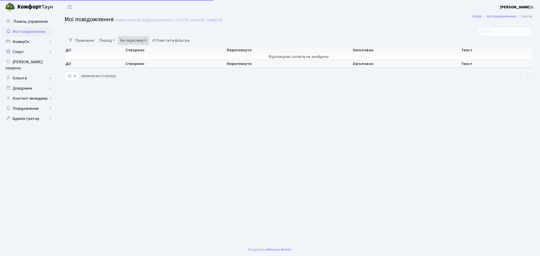
select select "25"
click at [143, 40] on link "Не переглянуті" at bounding box center [133, 40] width 31 height 9
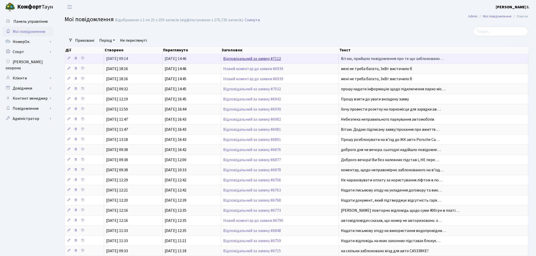
click at [250, 56] on link "Відповідальний за заявку #7112" at bounding box center [252, 59] width 58 height 6
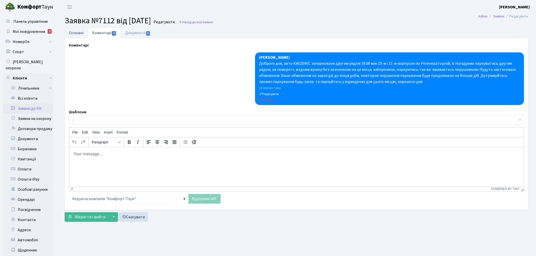
click at [76, 34] on link "Основні" at bounding box center [76, 33] width 23 height 10
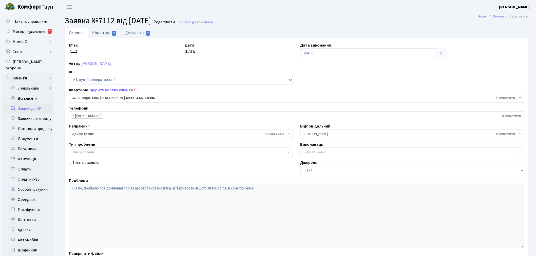
click at [110, 32] on link "Коментарі 1" at bounding box center [104, 33] width 33 height 10
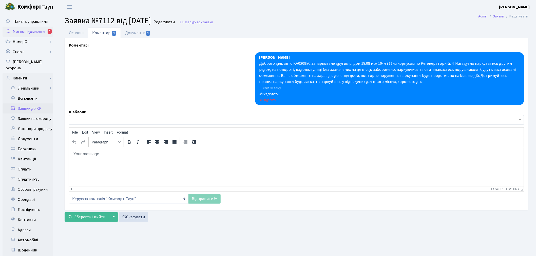
click at [29, 30] on span "Мої повідомлення" at bounding box center [29, 32] width 32 height 6
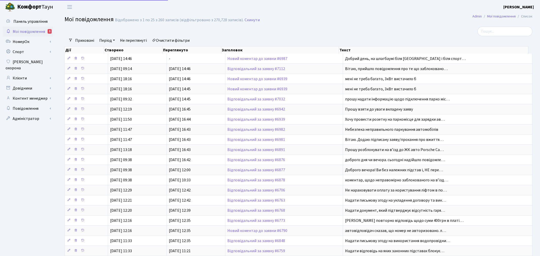
select select "25"
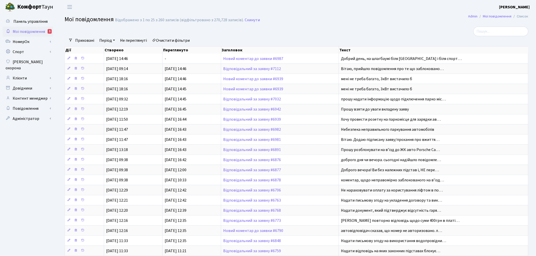
click at [132, 36] on link "Не переглянуті" at bounding box center [133, 40] width 31 height 9
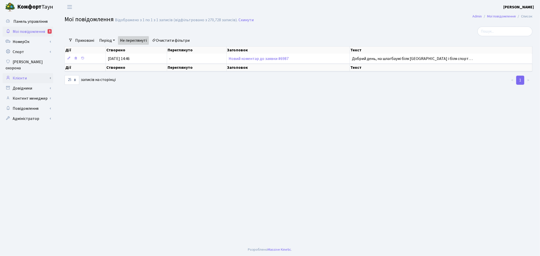
click at [46, 74] on link "Клієнти" at bounding box center [28, 78] width 51 height 10
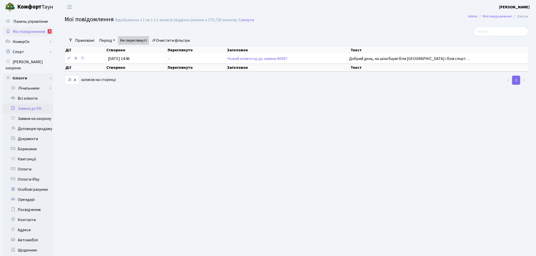
click at [32, 104] on link "Заявки до КК" at bounding box center [28, 109] width 51 height 10
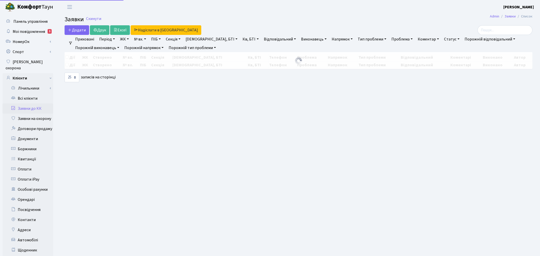
select select "25"
